Goal: Register for event/course

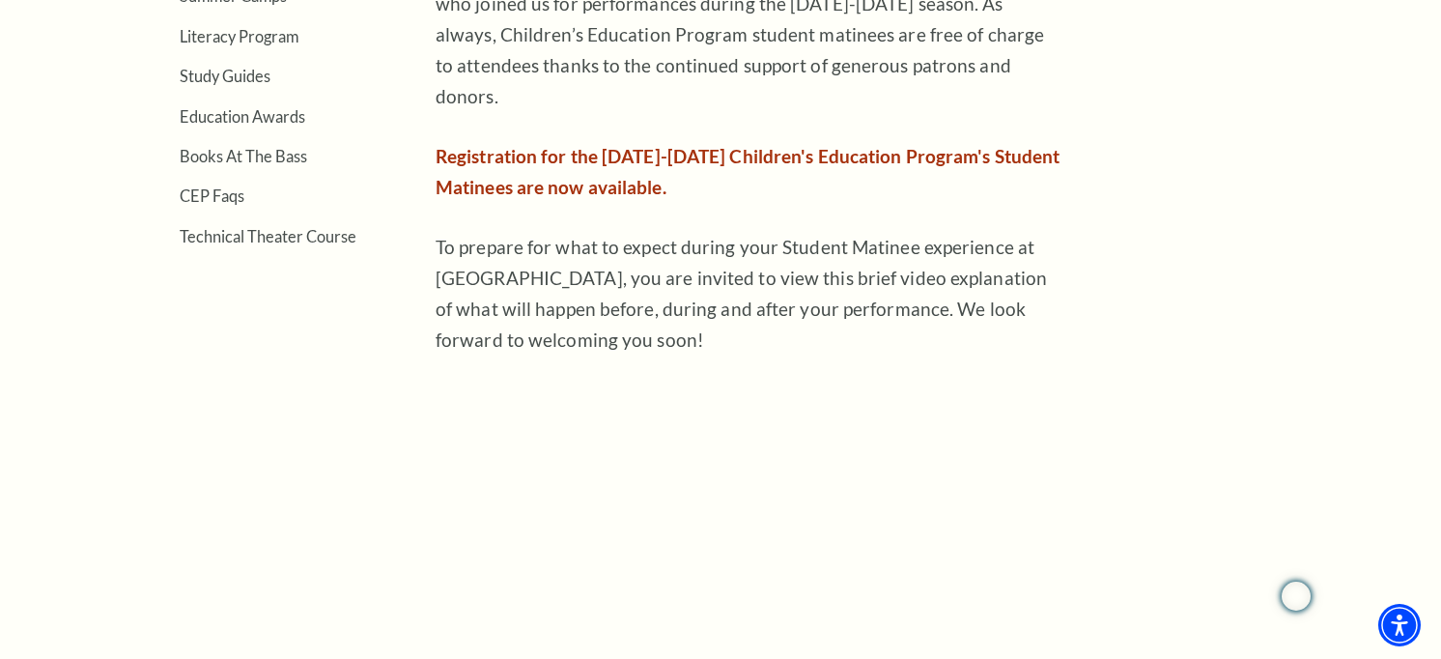
scroll to position [773, 0]
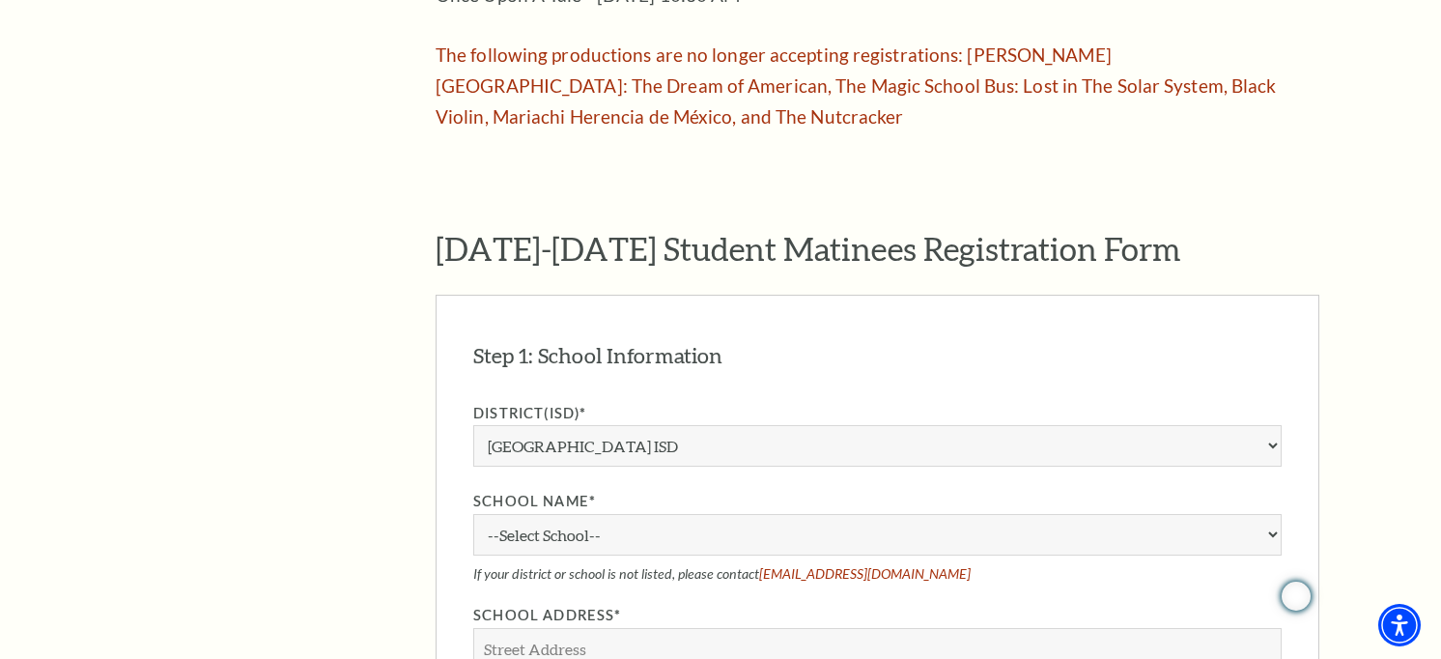
scroll to position [1352, 0]
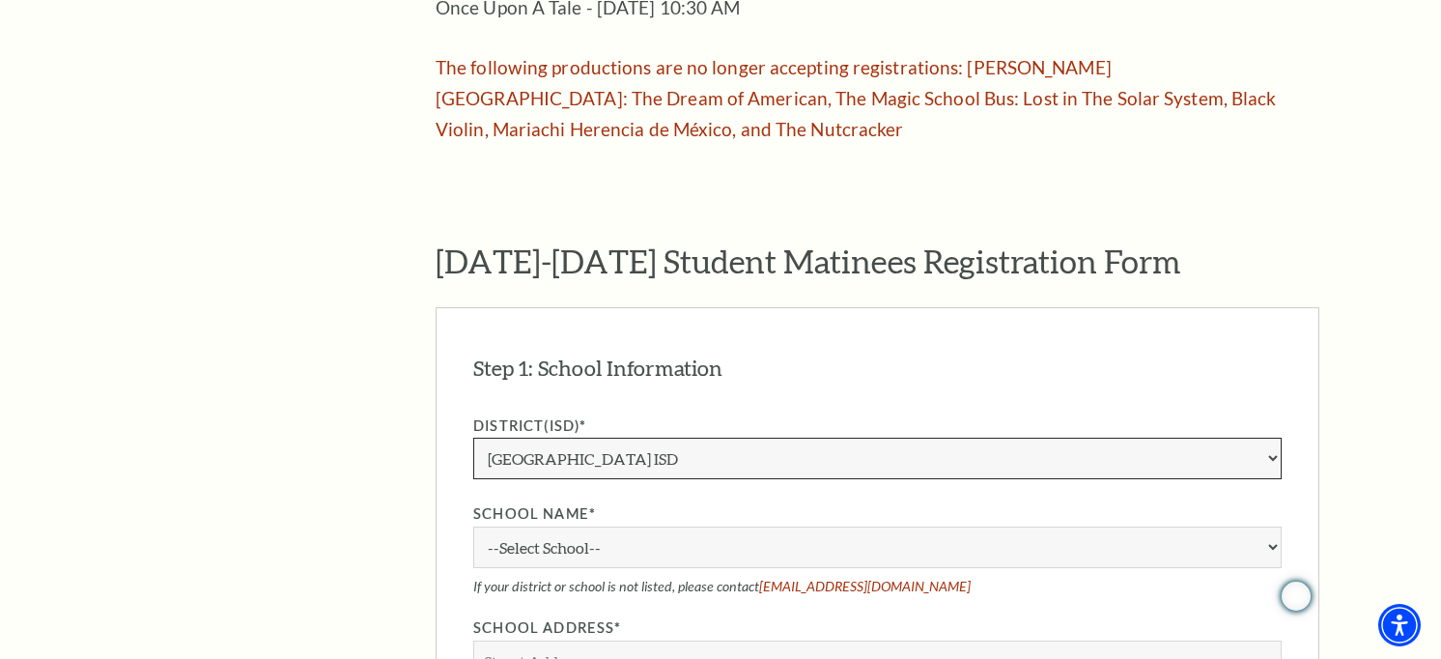
click at [814, 437] on select "Aledo ISD Alvarado ISD Alvord ISD Arlington ISD Azle ISD Bellevue ISD Birdville…" at bounding box center [877, 458] width 808 height 42
click at [305, 144] on aside "The Program Donate Now Student Matinees Broadway Bridges at Bass Performance Ha…" at bounding box center [250, 500] width 256 height 2628
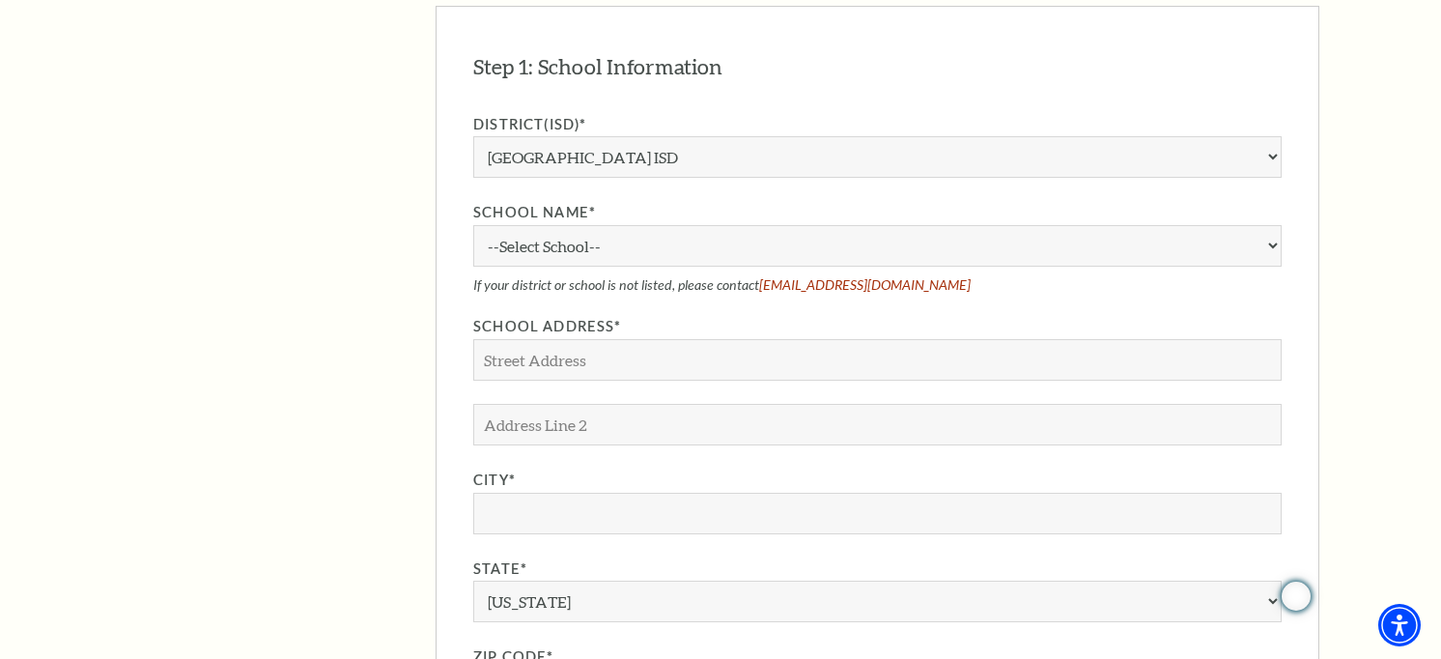
scroll to position [1545, 0]
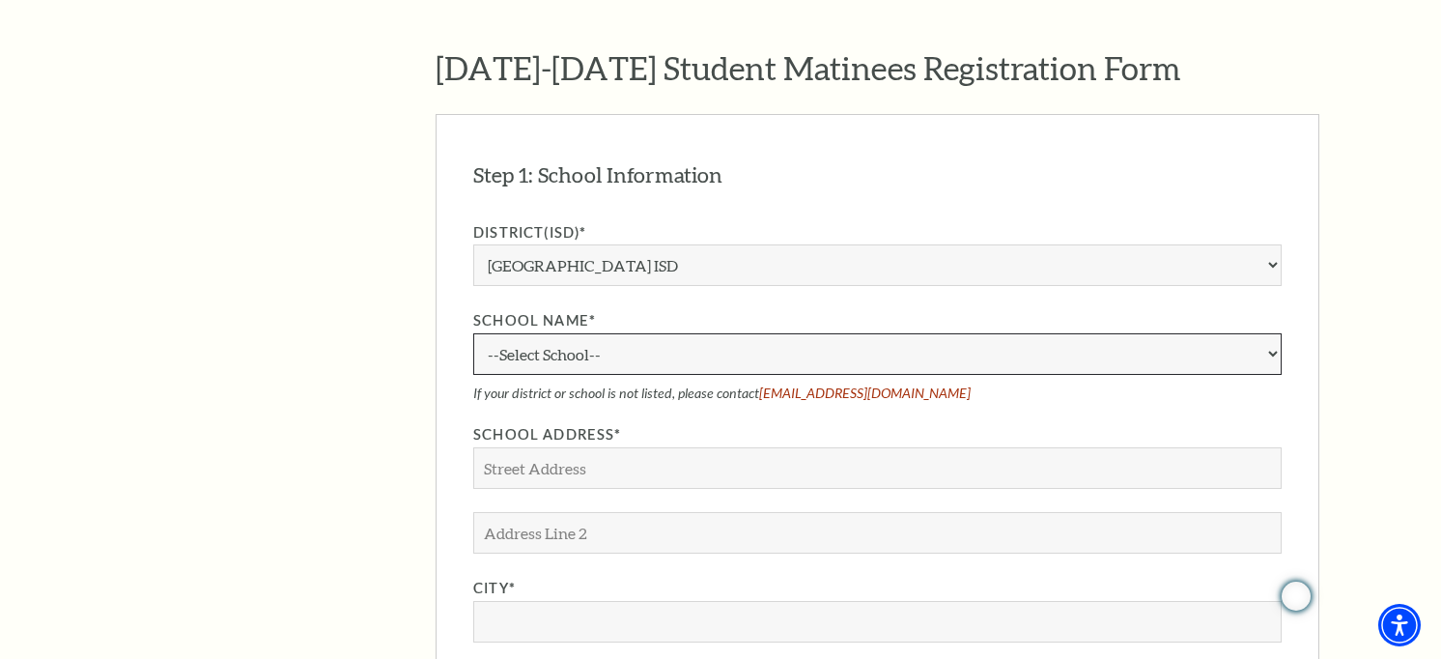
click at [630, 333] on select "--Select School-- A.M. Pate Elementary School Alice Carlson Elementary School A…" at bounding box center [877, 354] width 808 height 42
click at [303, 182] on aside "The Program Donate Now Student Matinees Broadway Bridges at Bass Performance Ha…" at bounding box center [250, 307] width 256 height 2628
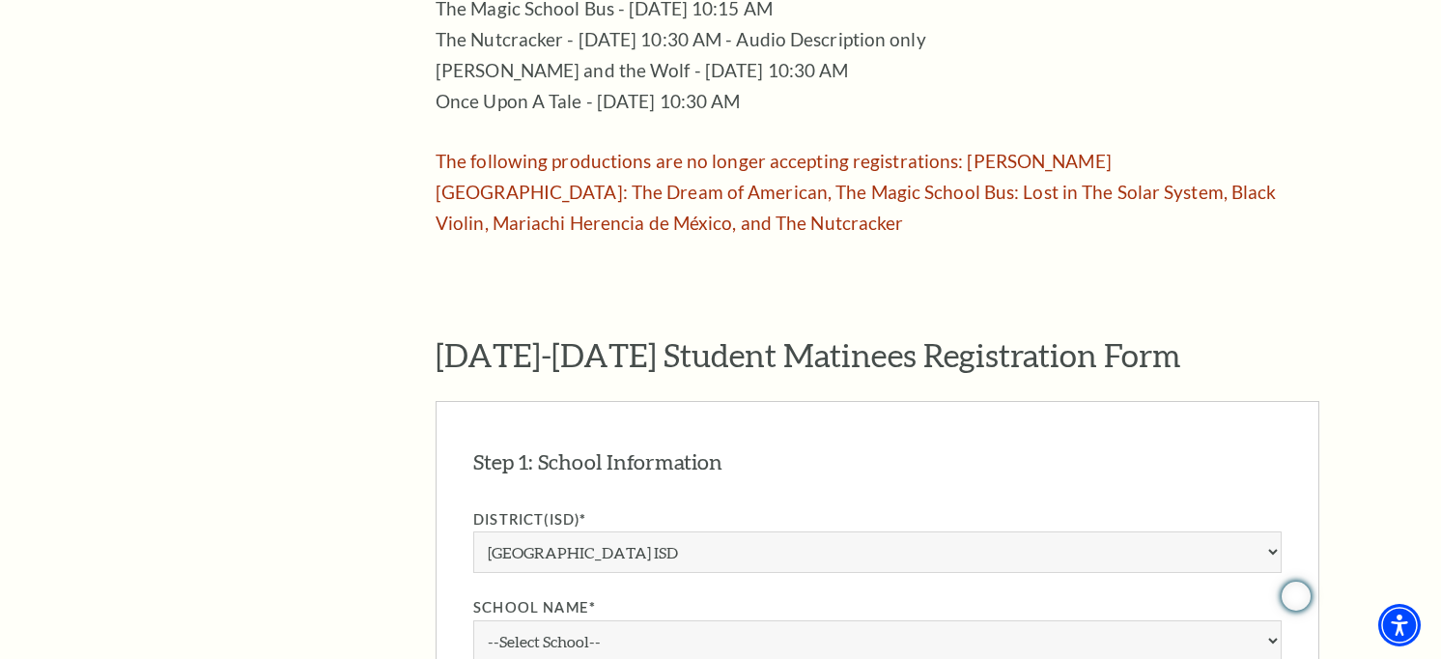
scroll to position [1062, 0]
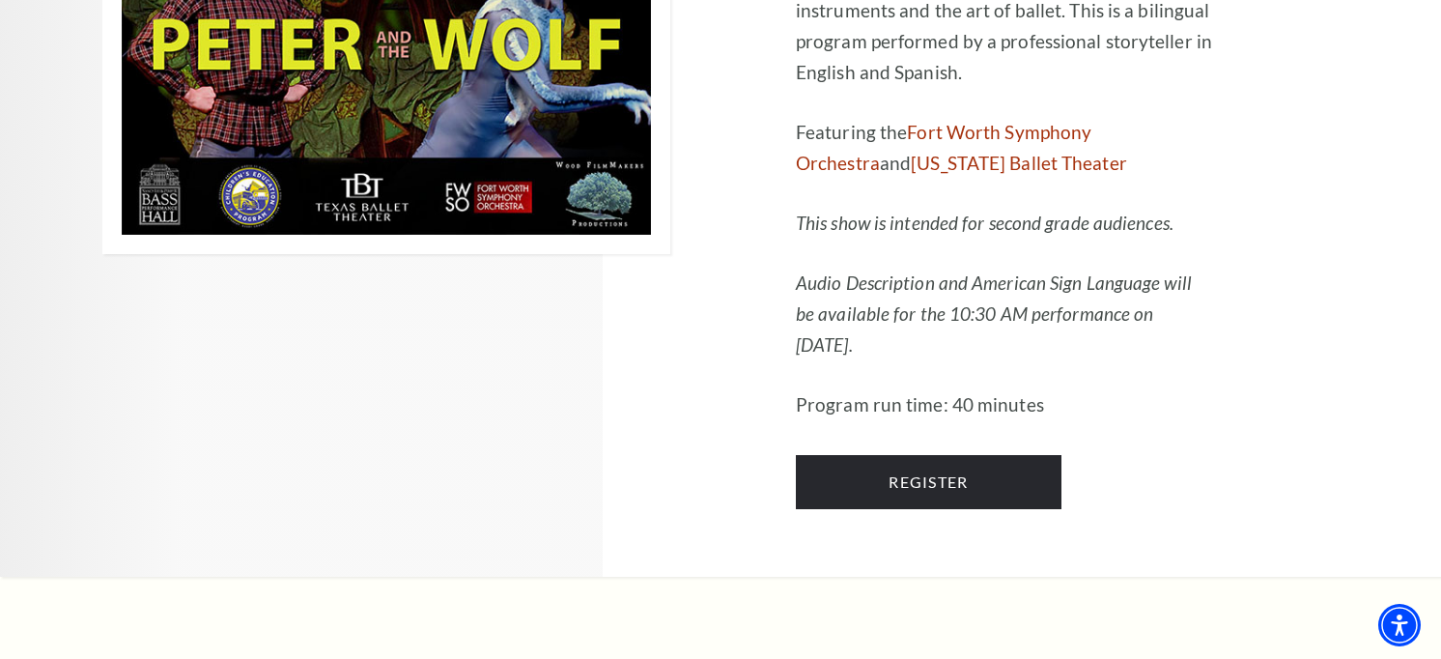
scroll to position [3090, 0]
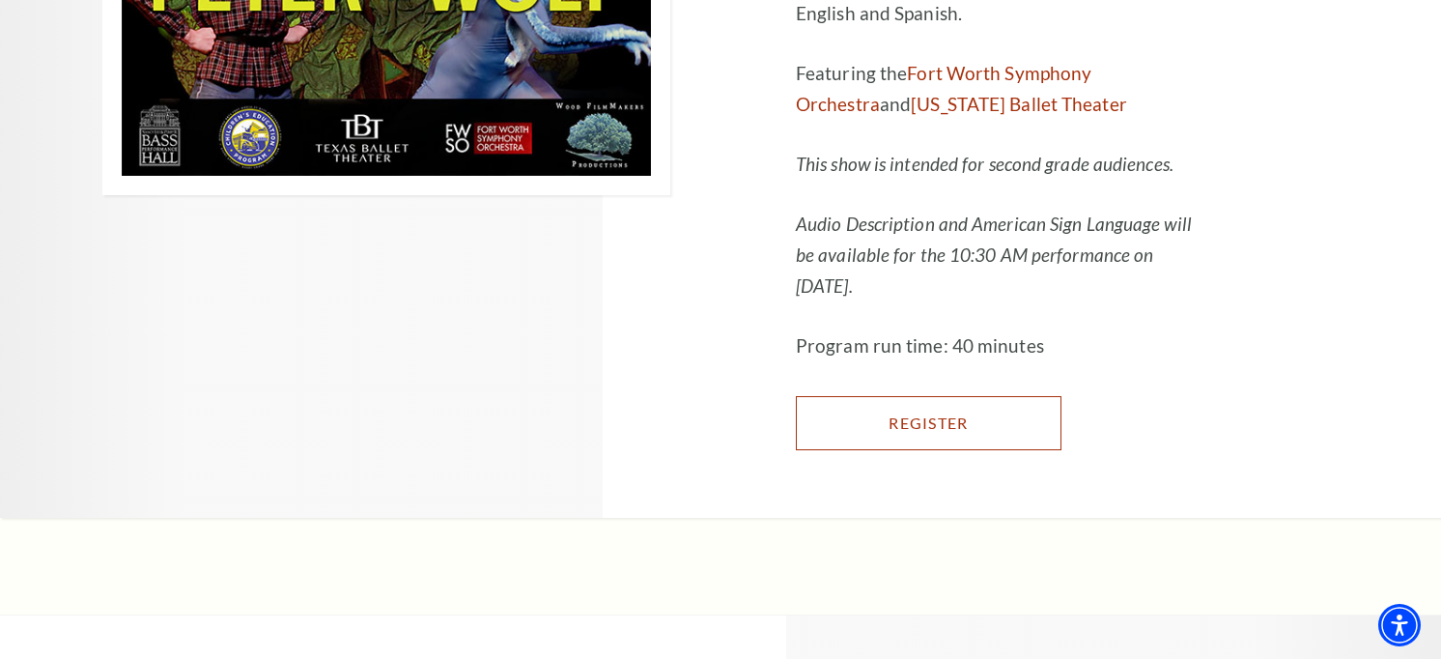
click at [963, 402] on link "Register" at bounding box center [929, 423] width 266 height 54
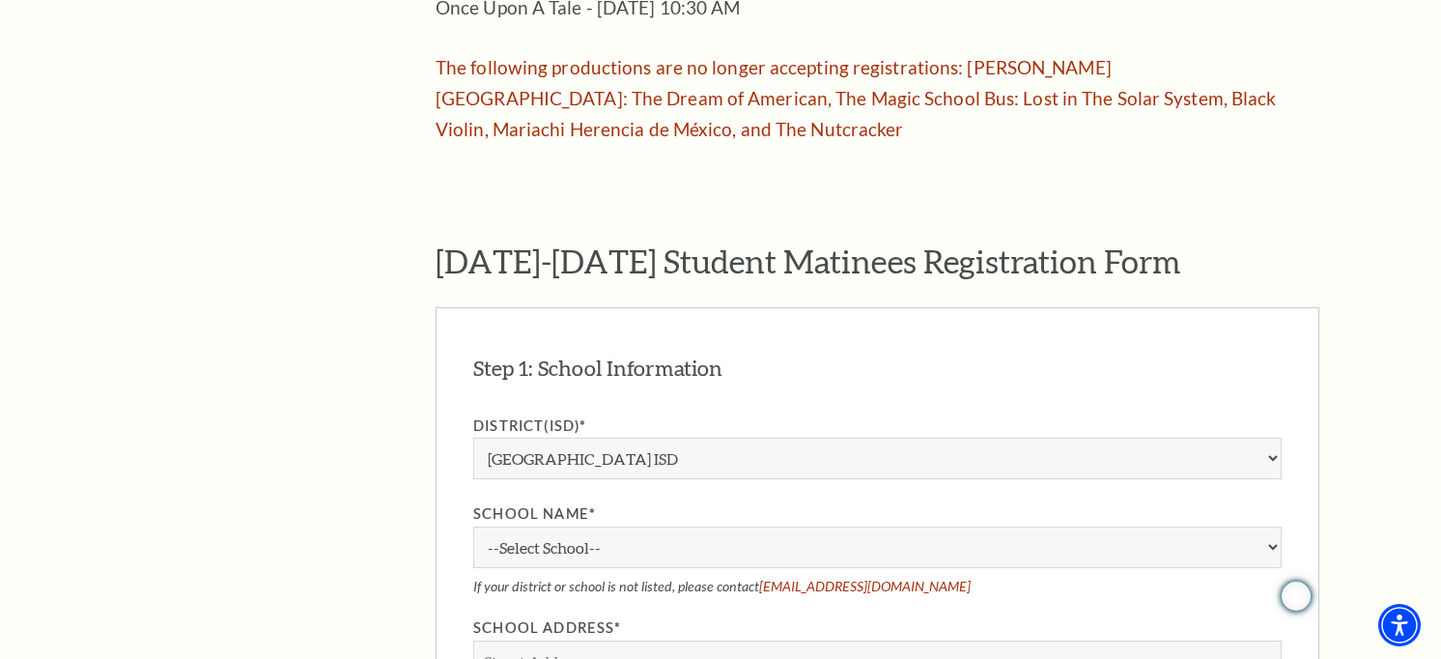
scroll to position [1449, 0]
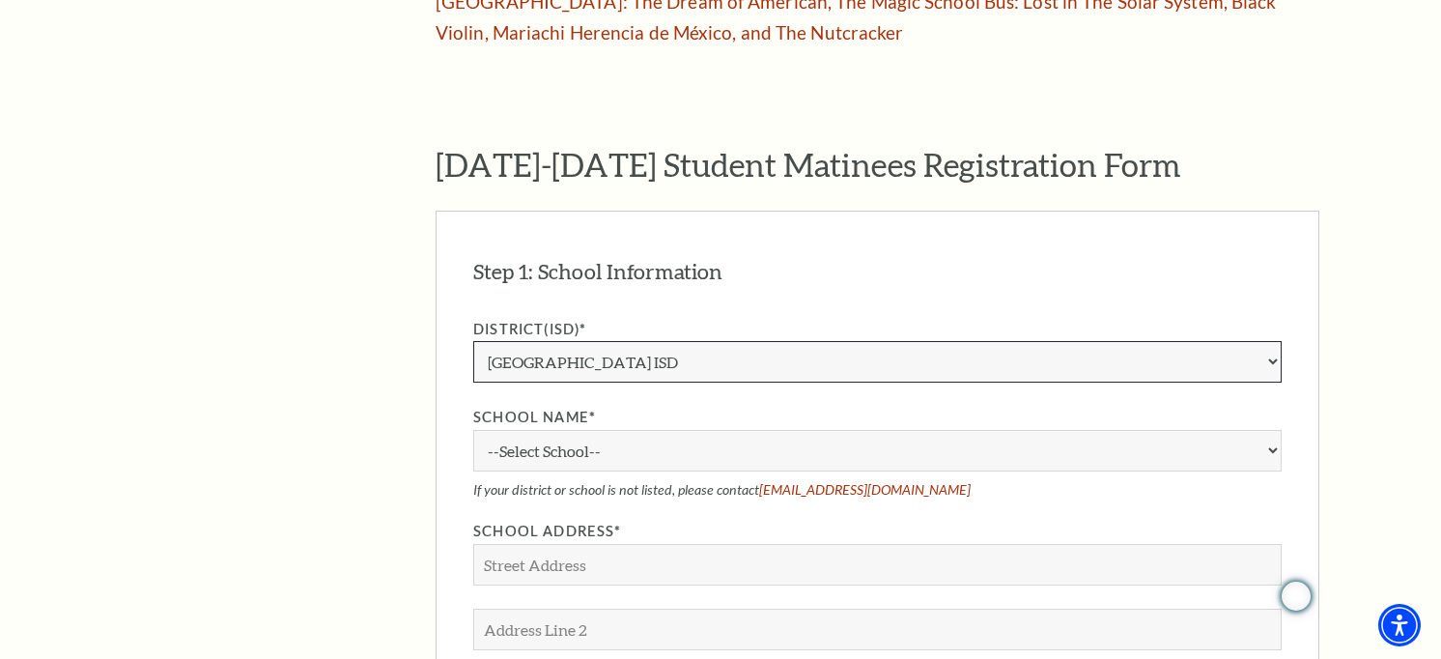
click at [790, 341] on select "Aledo ISD [PERSON_NAME] ISD [PERSON_NAME] ISD Arlington ISD Azle ISD [GEOGRAPHI…" at bounding box center [877, 362] width 808 height 42
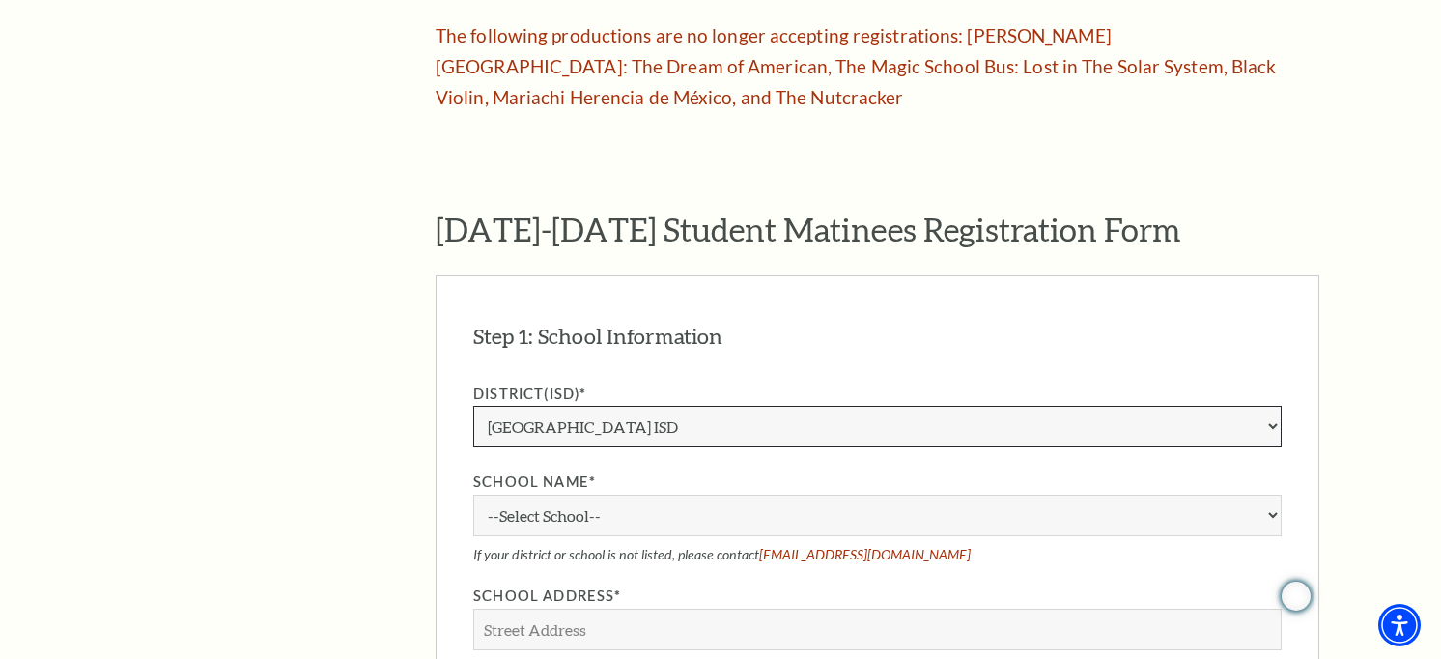
scroll to position [1352, 0]
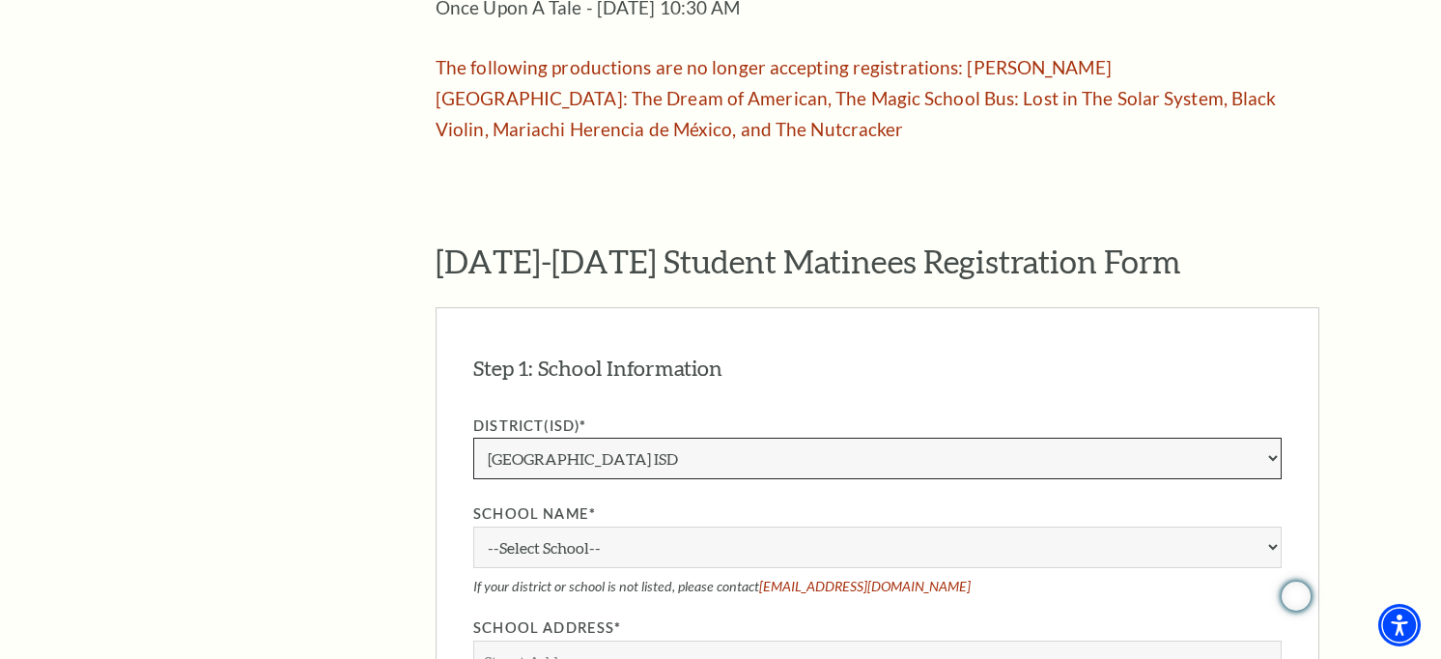
click at [803, 437] on select "Aledo ISD [PERSON_NAME] ISD [PERSON_NAME] ISD Arlington ISD Azle ISD [GEOGRAPHI…" at bounding box center [877, 458] width 808 height 42
click at [433, 315] on div "The Program Donate Now Student Matinees Broadway Bridges at Bass Performance Ha…" at bounding box center [720, 500] width 1197 height 2628
click at [823, 577] on link "education@basshall.com" at bounding box center [864, 585] width 211 height 16
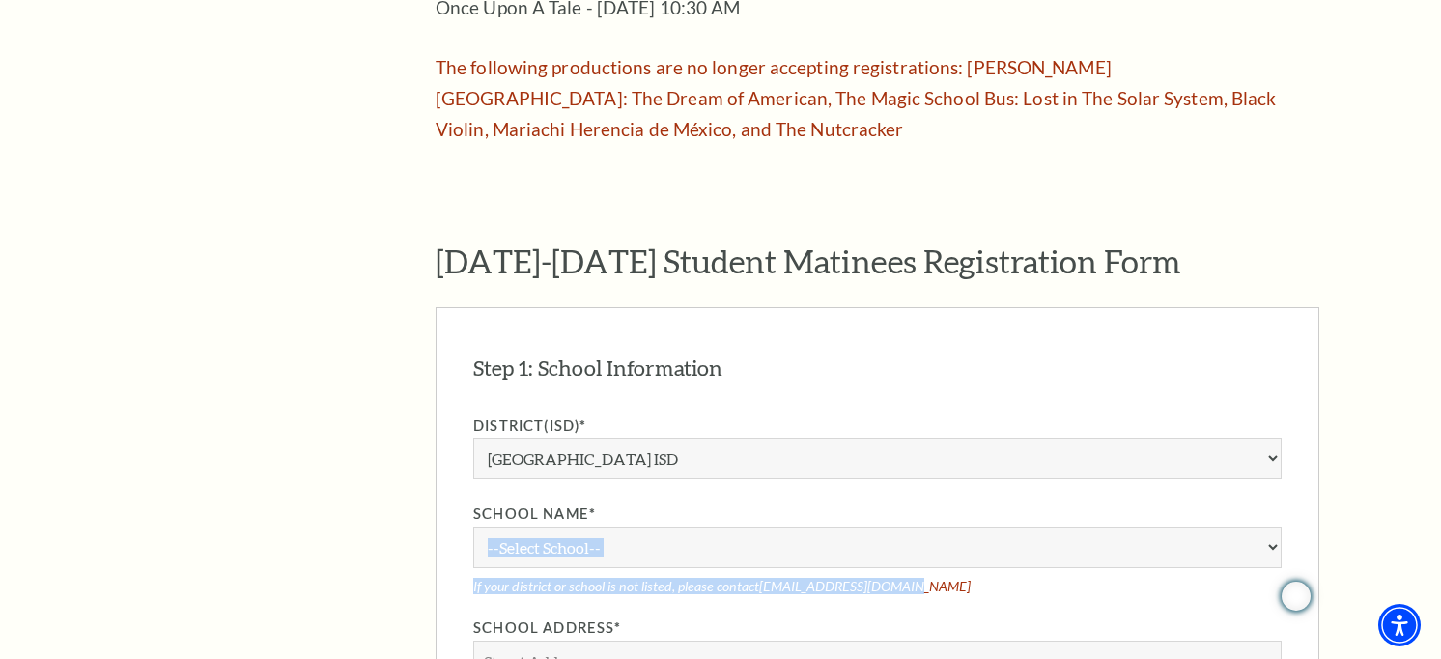
drag, startPoint x: 929, startPoint y: 524, endPoint x: 702, endPoint y: 452, distance: 238.2
click at [702, 502] on div "School Name* --Select School-- A.M. Pate Elementary School Alice Carlson Elemen…" at bounding box center [877, 547] width 808 height 91
click at [1089, 437] on select "Aledo ISD Alvarado ISD Alvord ISD Arlington ISD Azle ISD Bellevue ISD Birdville…" at bounding box center [877, 458] width 808 height 42
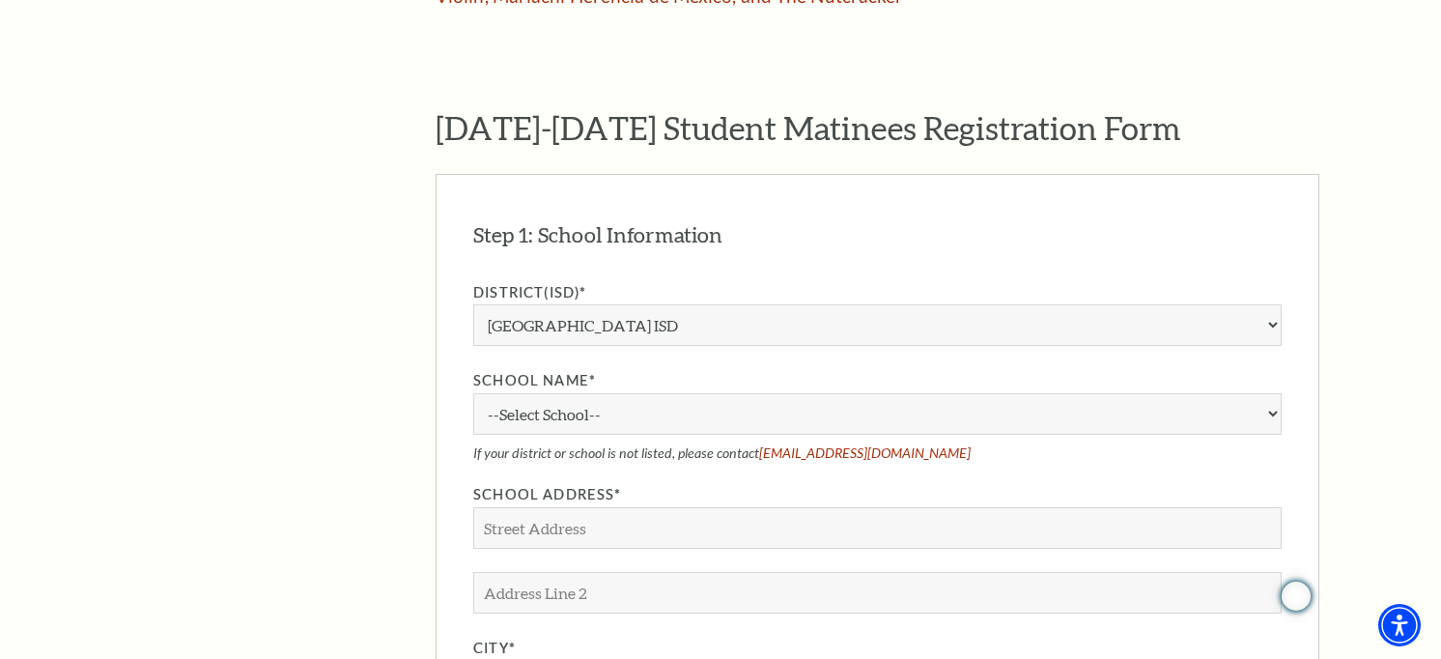
scroll to position [1545, 0]
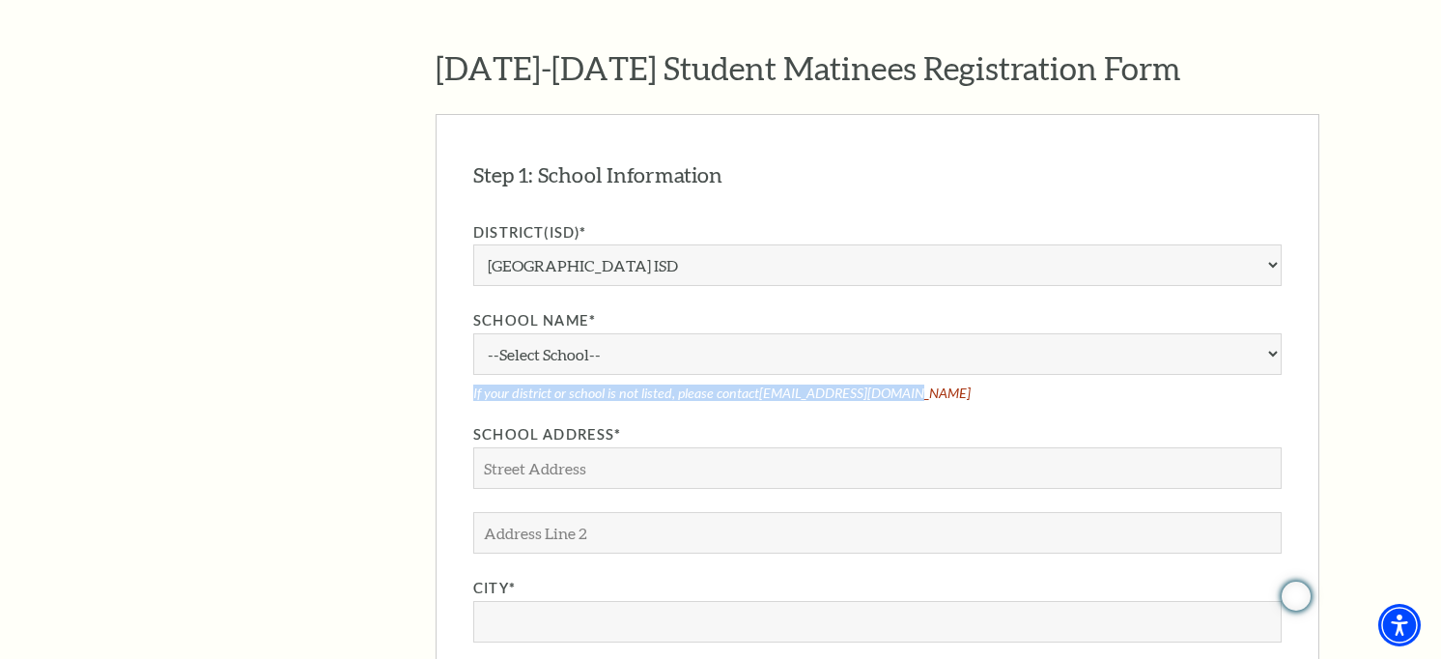
drag, startPoint x: 920, startPoint y: 329, endPoint x: 470, endPoint y: 329, distance: 450.0
click at [470, 329] on div "Step 1: School Information EDIT District(ISD)* Aledo ISD Alvarado ISD Alvord IS…" at bounding box center [878, 608] width 884 height 989
copy p "If your district or school is not listed, please contact education@basshall.com"
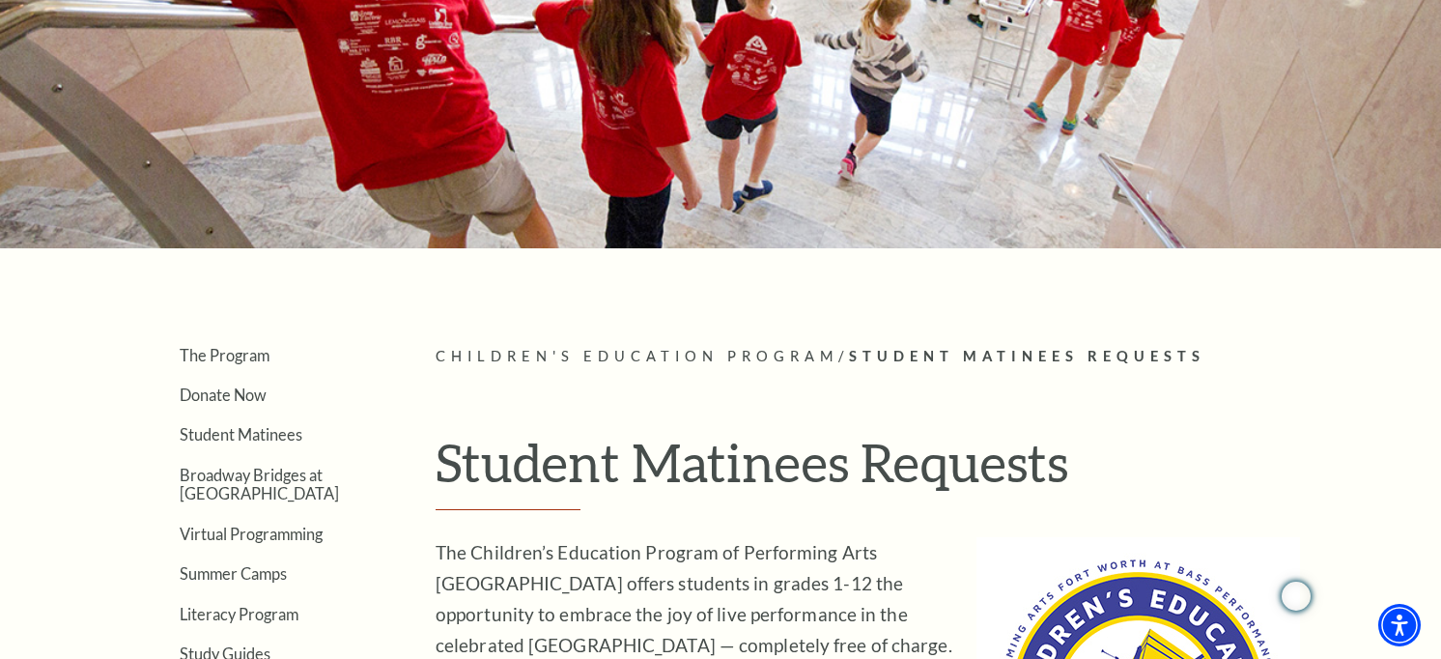
scroll to position [0, 0]
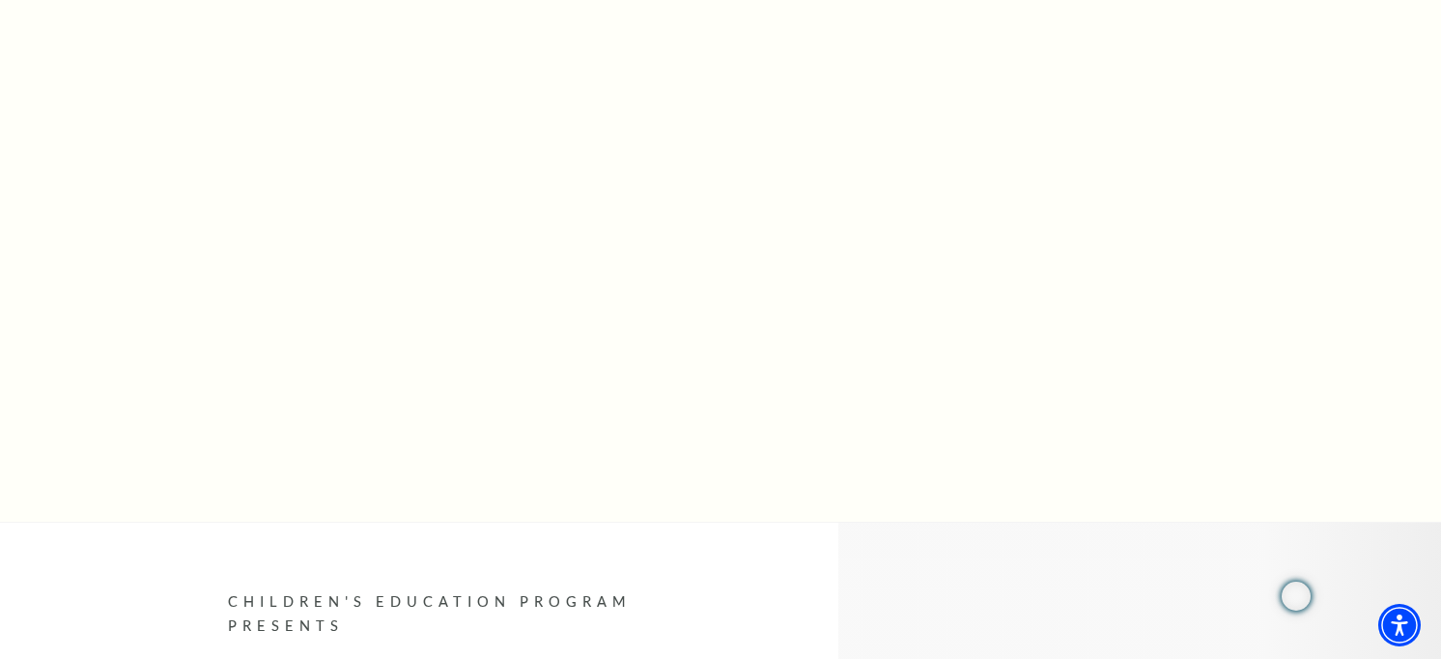
scroll to position [773, 0]
